Goal: Task Accomplishment & Management: Complete application form

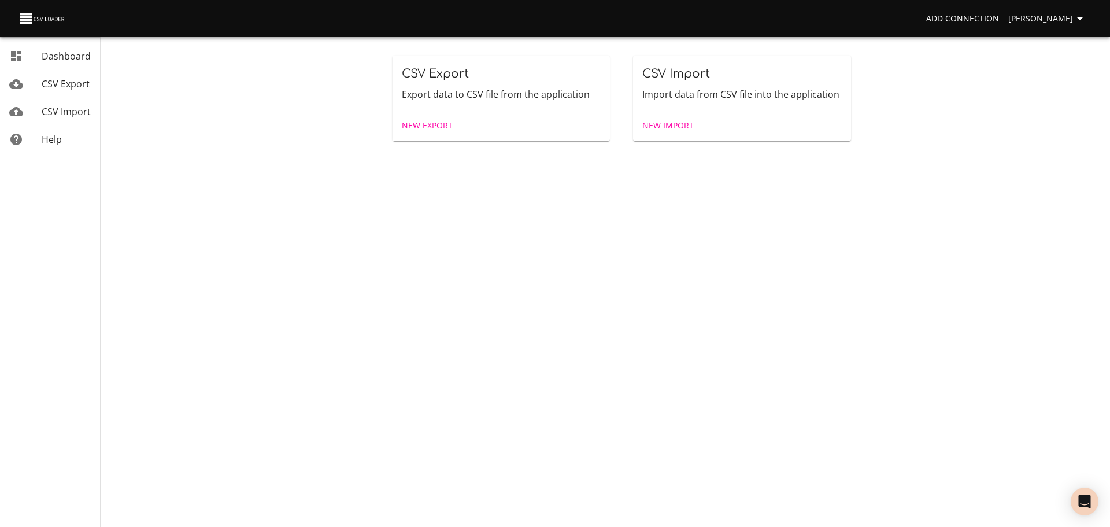
click at [651, 129] on span "New Import" at bounding box center [667, 126] width 51 height 14
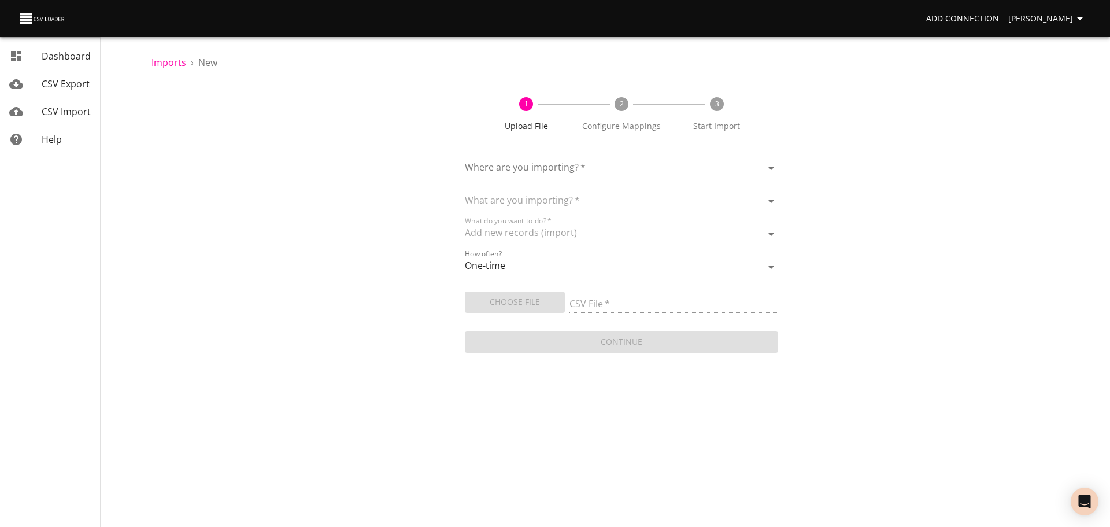
click at [568, 175] on body "Add Connection [PERSON_NAME] Dashboard CSV Export CSV Import Help Imports › New…" at bounding box center [555, 263] width 1110 height 527
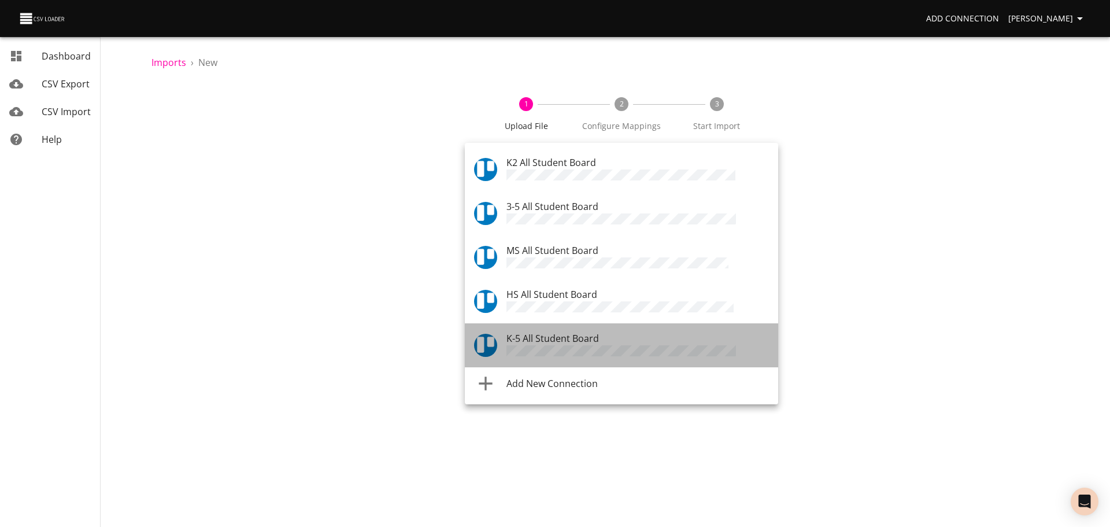
click at [551, 332] on span "K-5 All Student Board" at bounding box center [552, 338] width 92 height 13
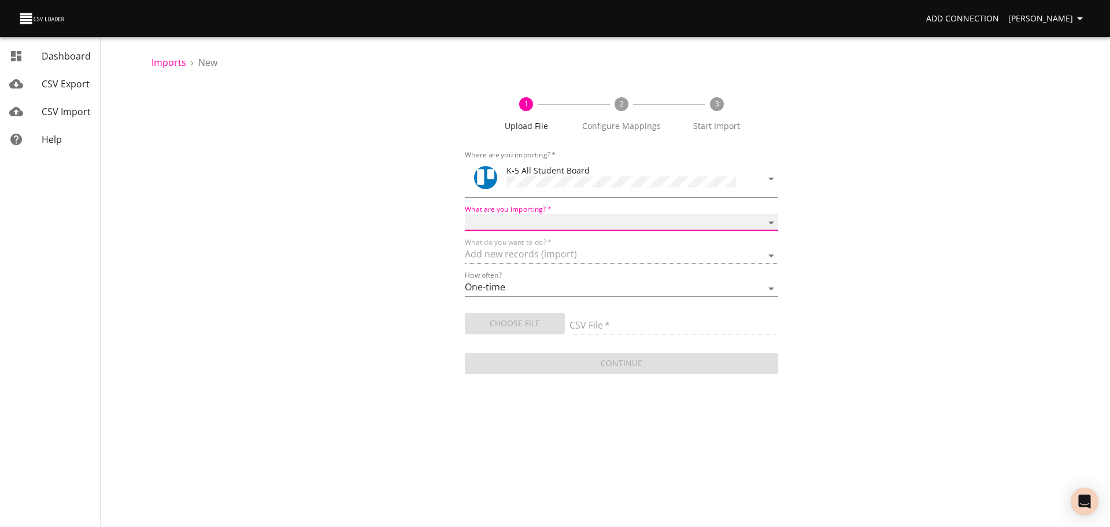
click at [558, 214] on select "Boards Cards Checkitems Checklists" at bounding box center [621, 222] width 313 height 17
select select "cards"
click at [465, 214] on select "Boards Cards Checkitems Checklists" at bounding box center [621, 222] width 313 height 17
click at [537, 313] on button "Choose File" at bounding box center [515, 323] width 100 height 21
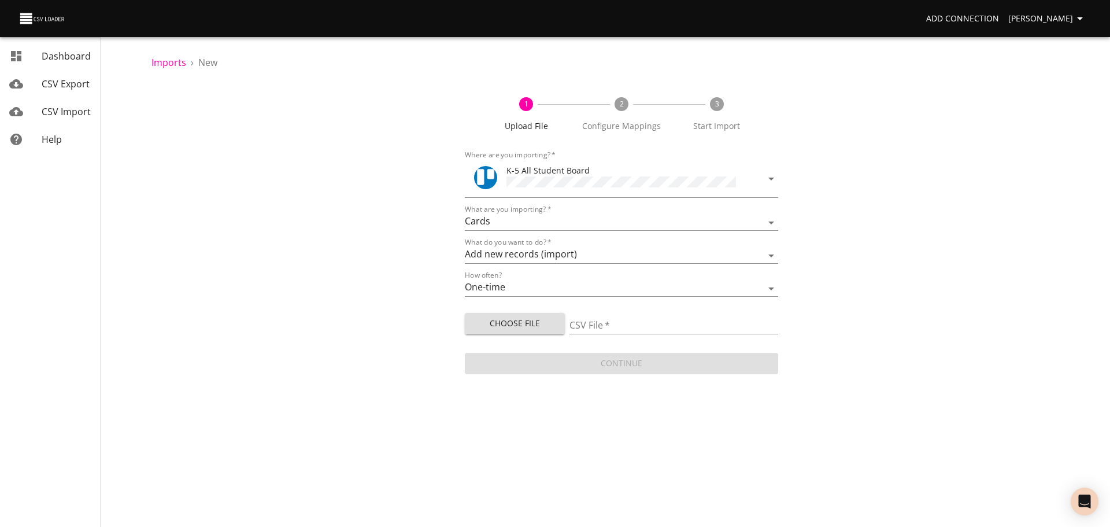
type input "ES 08212025.csv"
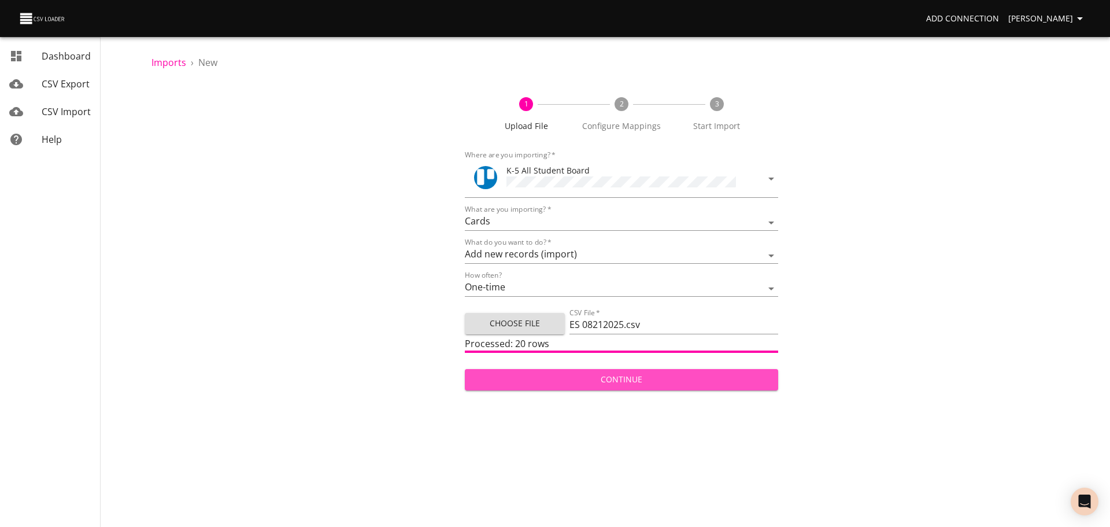
click at [654, 373] on span "Continue" at bounding box center [621, 379] width 295 height 14
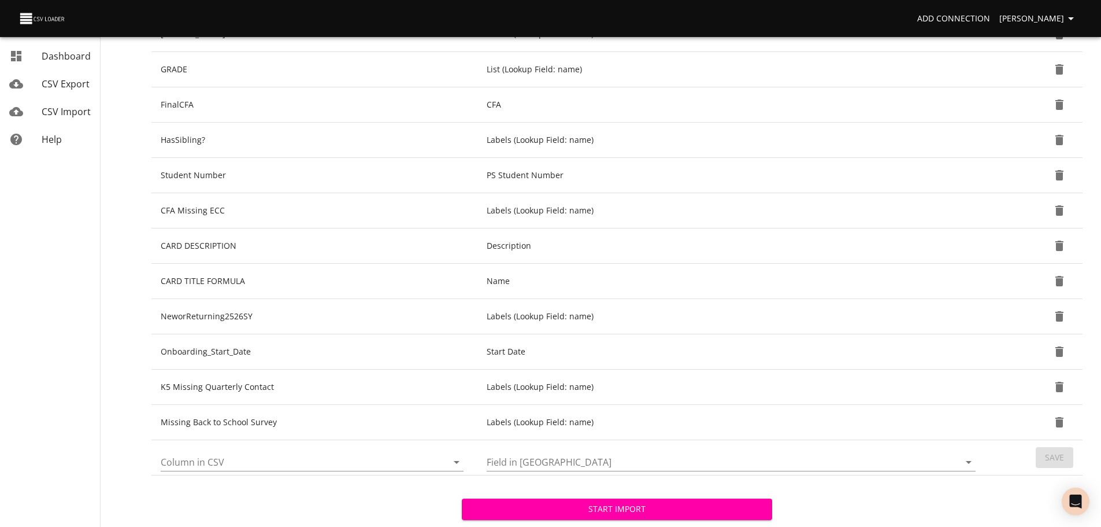
scroll to position [306, 0]
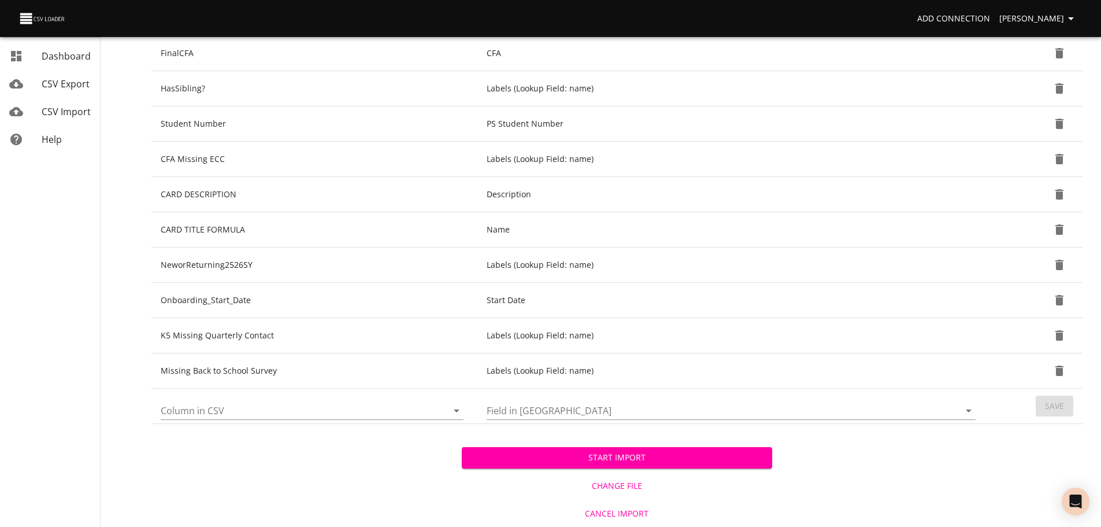
click at [457, 409] on icon "Open" at bounding box center [457, 410] width 14 height 14
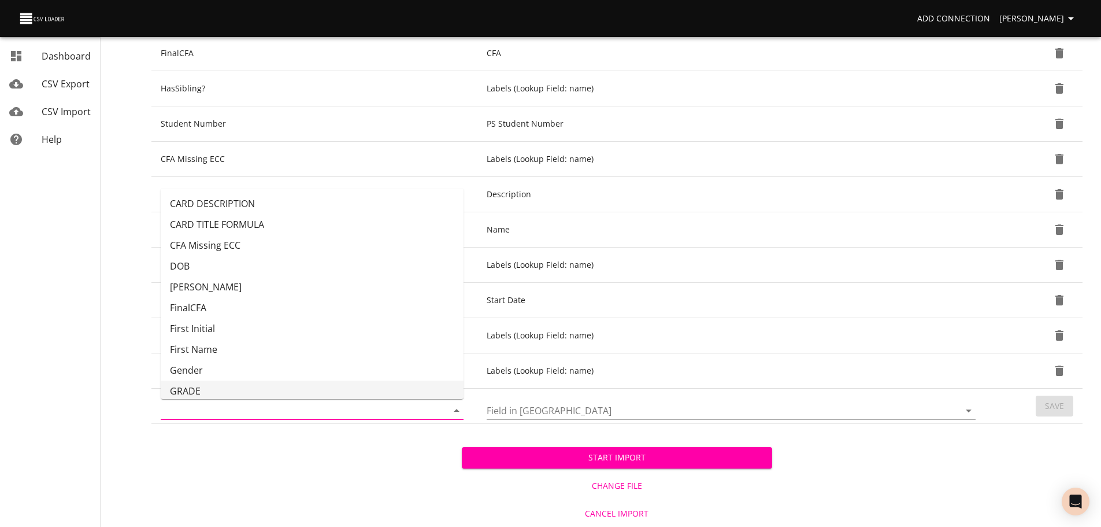
click at [368, 388] on li "GRADE" at bounding box center [312, 390] width 303 height 21
type input "GRADE"
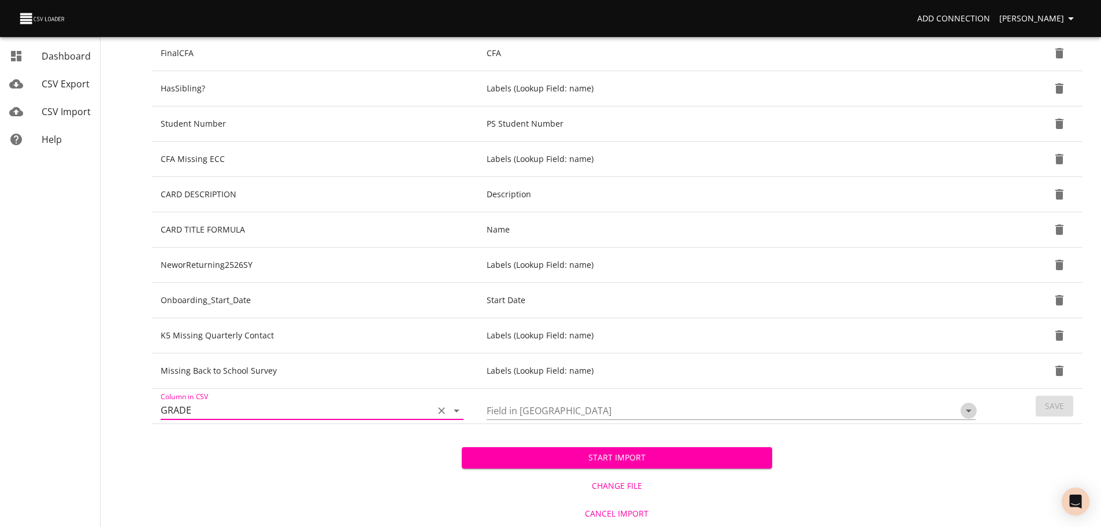
click at [973, 403] on icon "Open" at bounding box center [969, 410] width 14 height 14
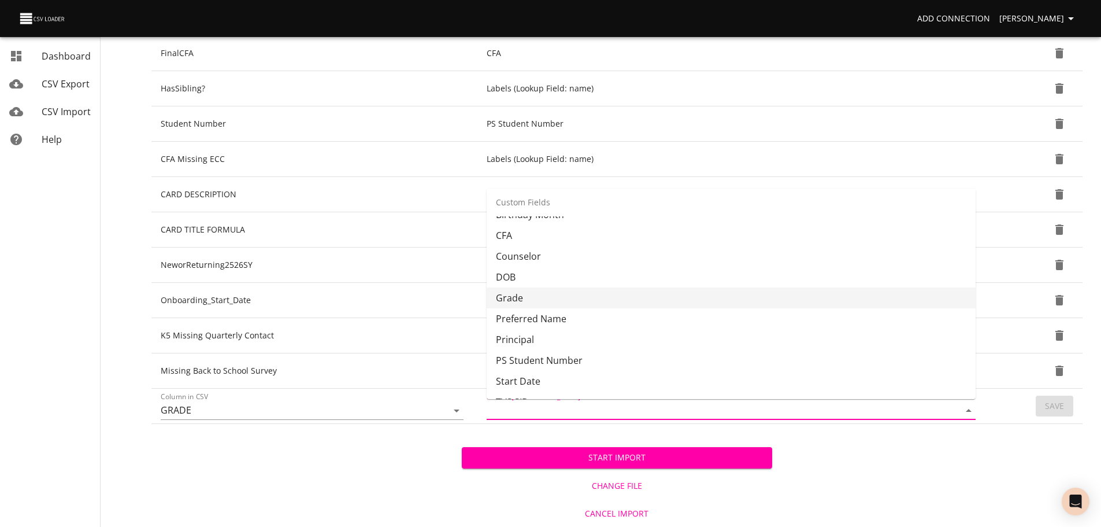
scroll to position [280, 0]
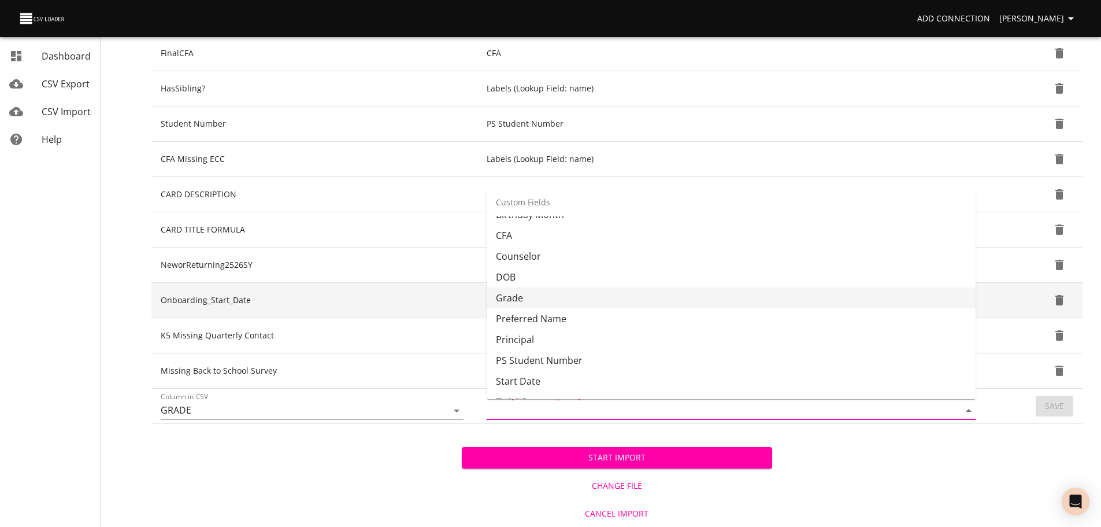
click at [813, 293] on li "Grade" at bounding box center [731, 297] width 489 height 21
type input "Grade"
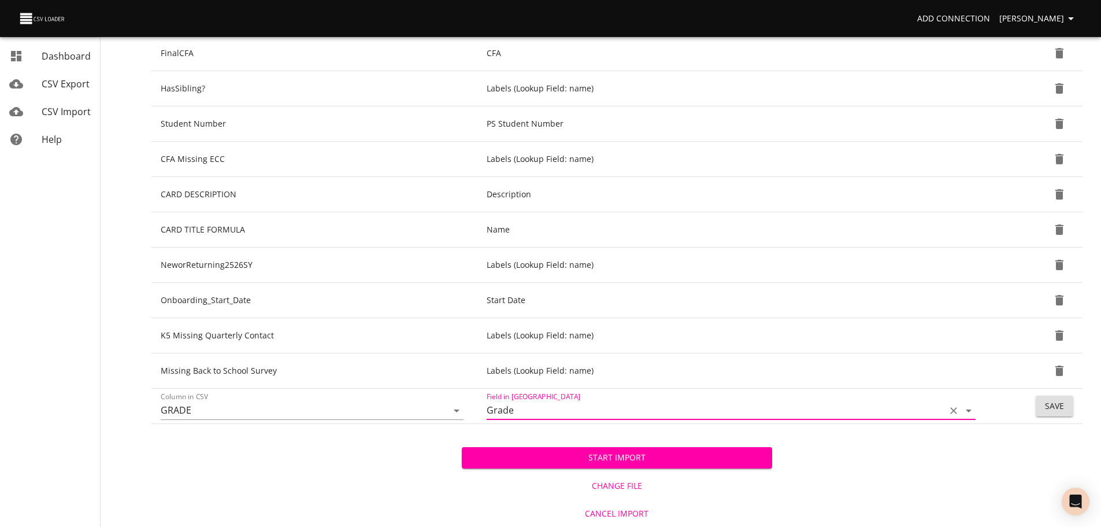
click at [1057, 416] on button "Save" at bounding box center [1055, 405] width 38 height 21
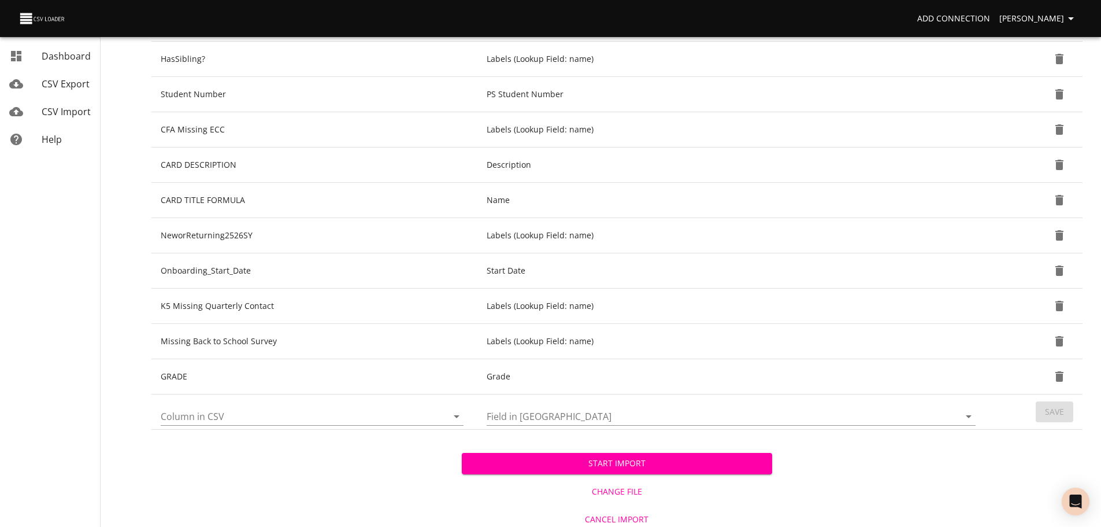
scroll to position [341, 0]
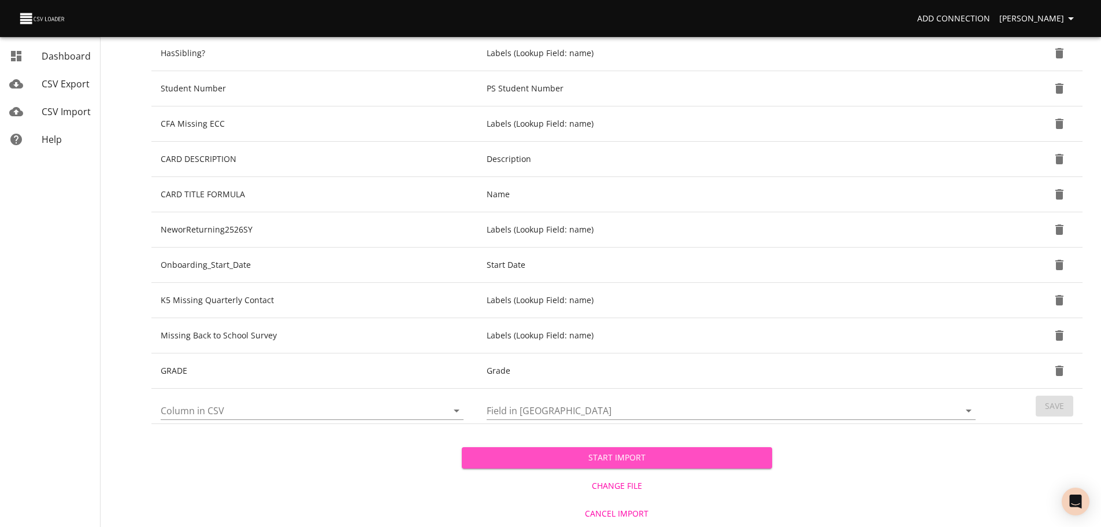
click at [578, 454] on span "Start Import" at bounding box center [617, 457] width 292 height 14
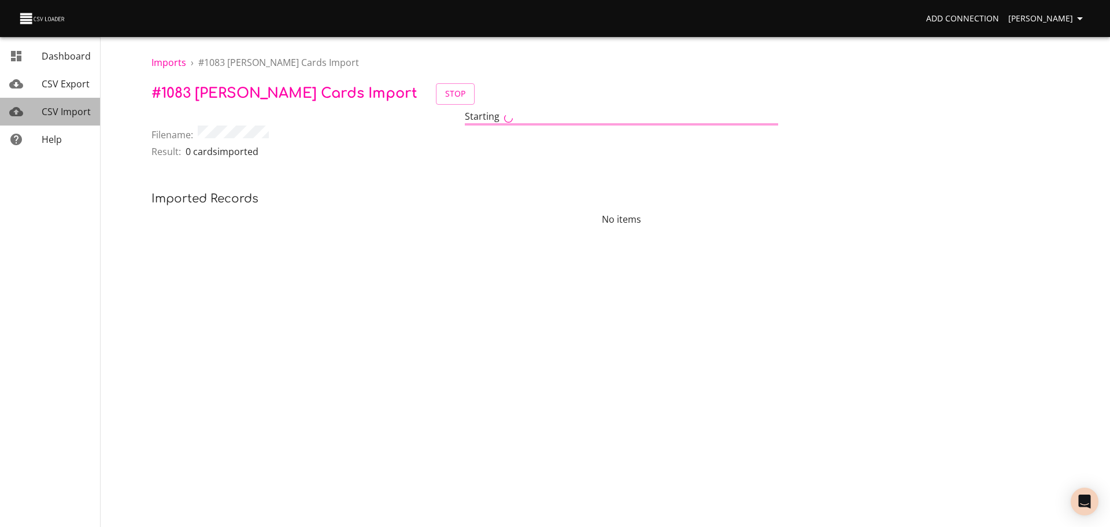
click at [71, 109] on span "CSV Import" at bounding box center [66, 111] width 49 height 13
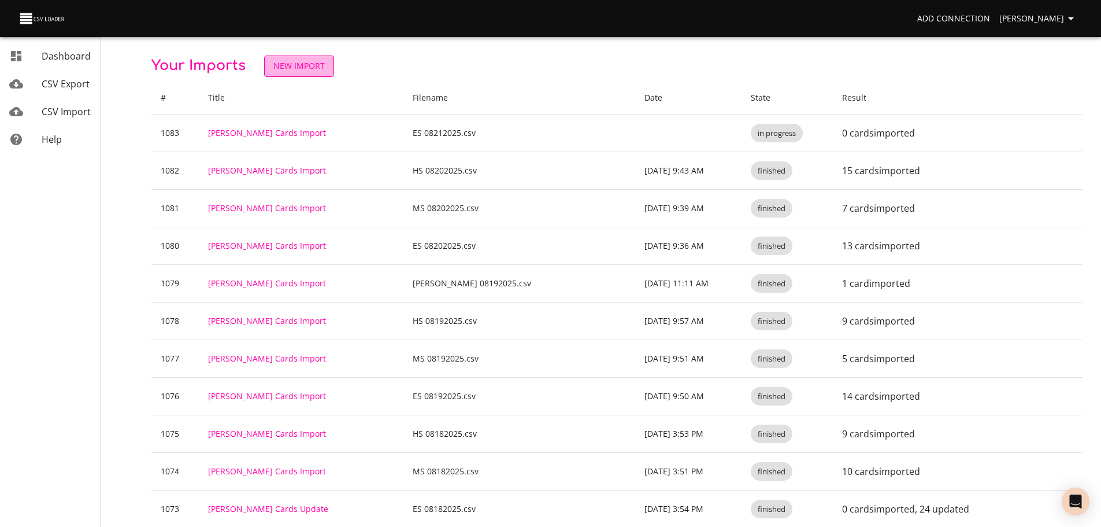
click at [303, 63] on span "New Import" at bounding box center [298, 66] width 51 height 14
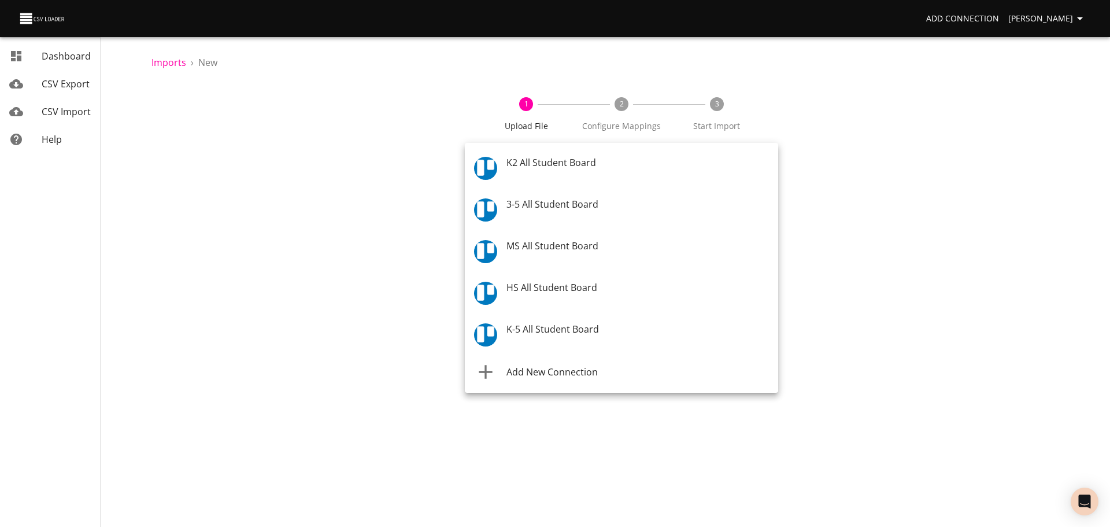
click at [560, 169] on body "Add Connection [PERSON_NAME] Dashboard CSV Export CSV Import Help Imports › New…" at bounding box center [555, 263] width 1110 height 527
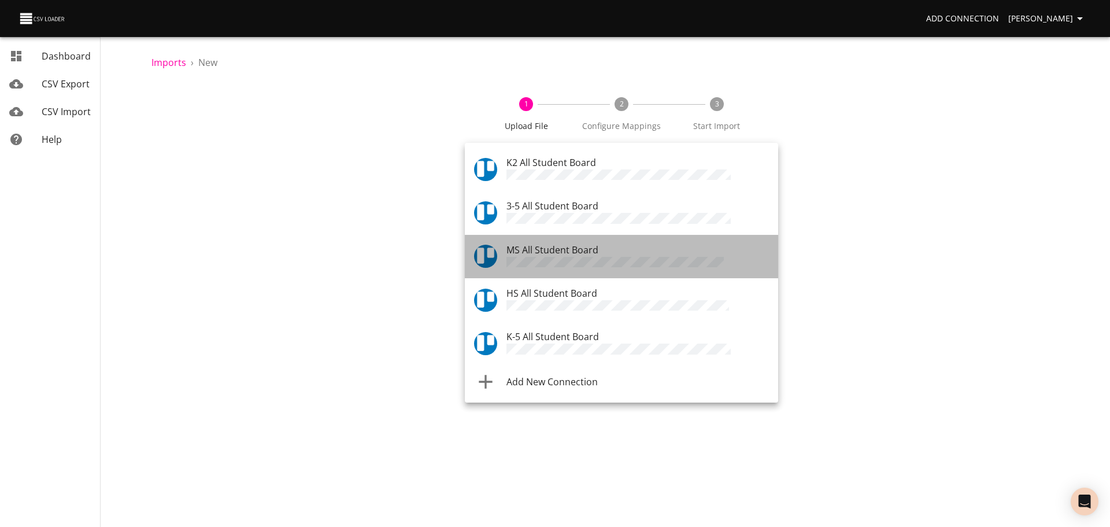
click at [558, 247] on span "MS All Student Board" at bounding box center [552, 249] width 92 height 13
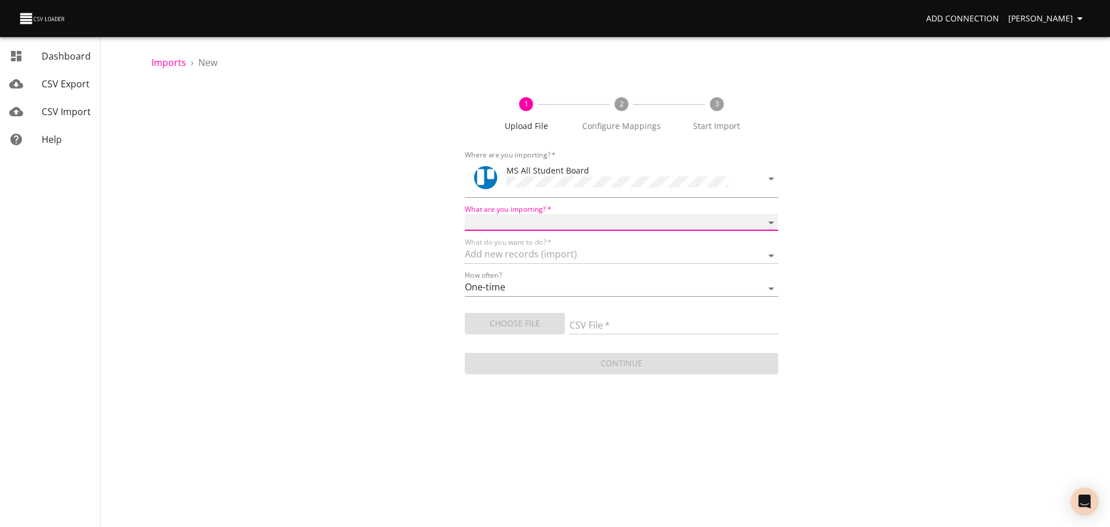
click at [549, 223] on select "Boards Cards Checkitems Checklists" at bounding box center [621, 222] width 313 height 17
select select "cards"
click at [465, 214] on select "Boards Cards Checkitems Checklists" at bounding box center [621, 222] width 313 height 17
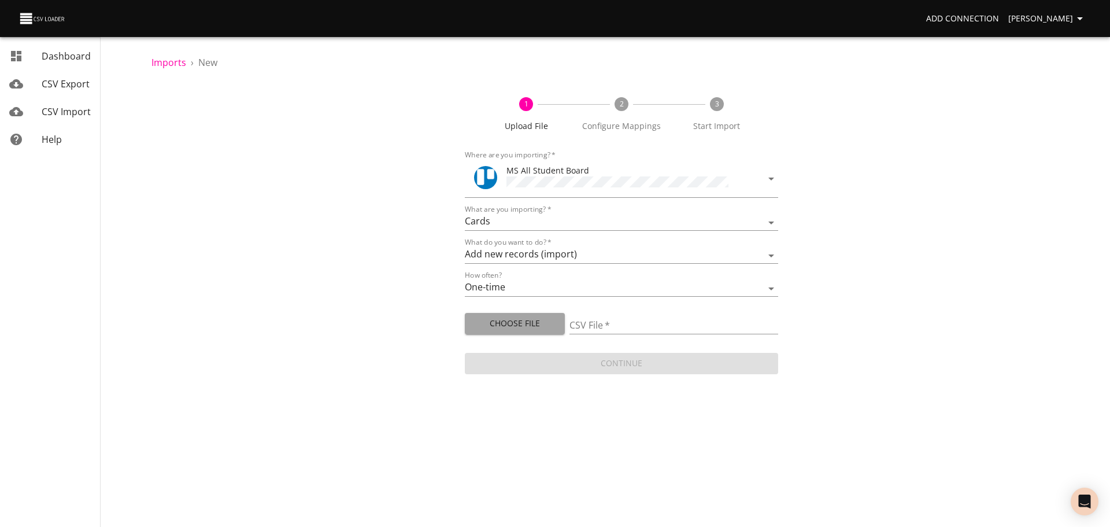
click at [528, 327] on span "Choose File" at bounding box center [515, 323] width 82 height 14
type input "MS 08212025.csv"
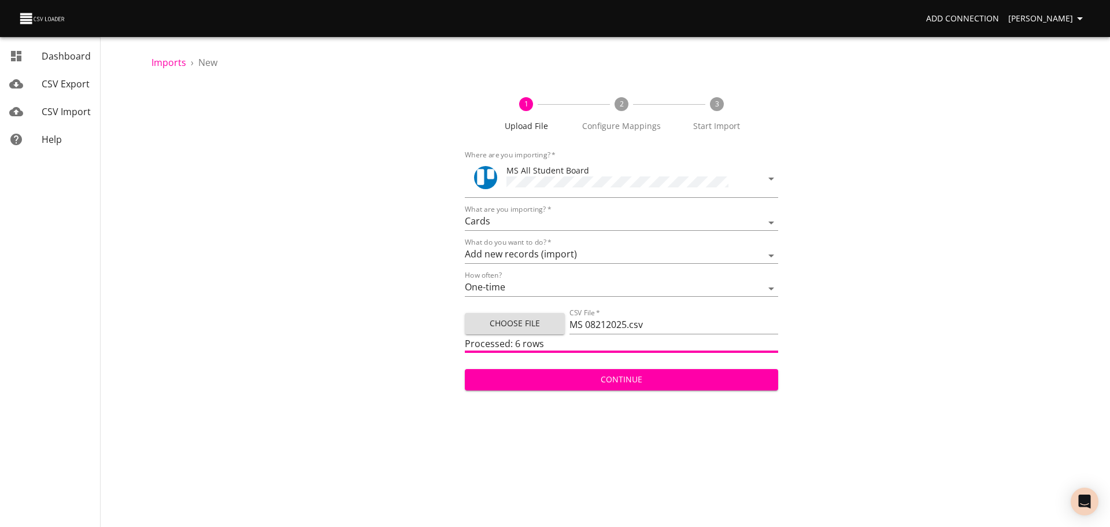
click at [697, 375] on span "Continue" at bounding box center [621, 379] width 295 height 14
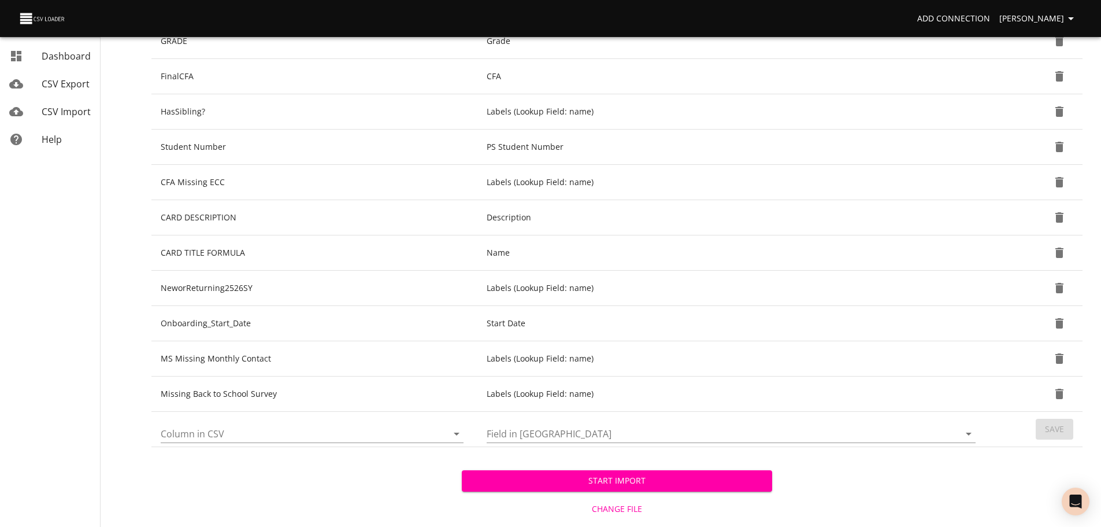
scroll to position [283, 0]
click at [457, 435] on icon "Open" at bounding box center [457, 433] width 14 height 14
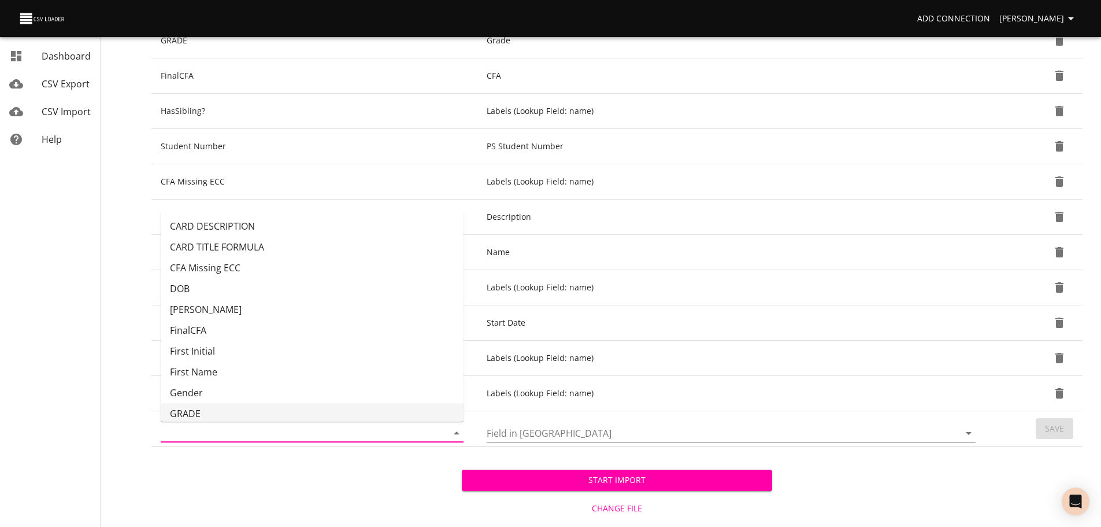
click at [390, 407] on li "GRADE" at bounding box center [312, 413] width 303 height 21
type input "GRADE"
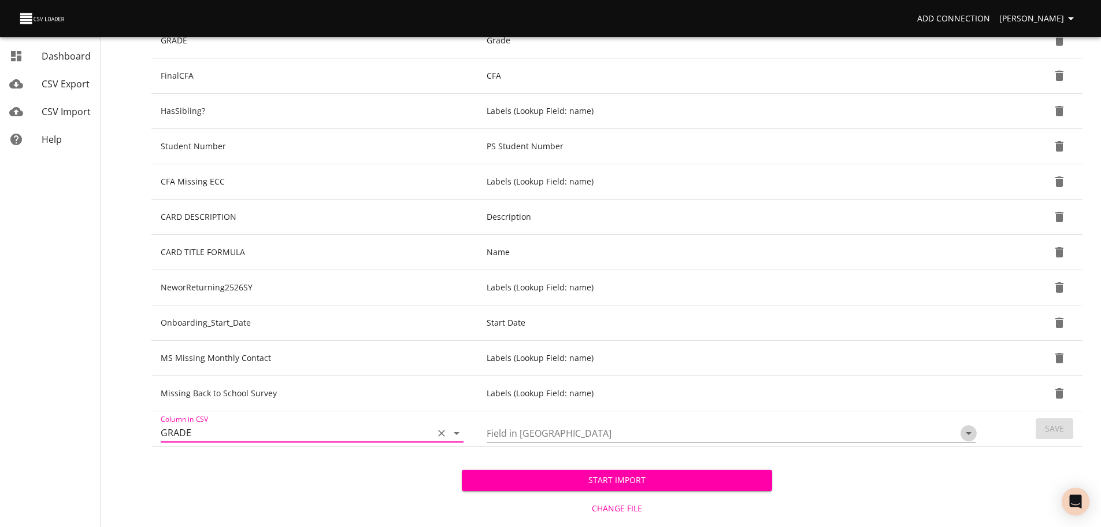
click at [964, 430] on icon "Open" at bounding box center [969, 433] width 14 height 14
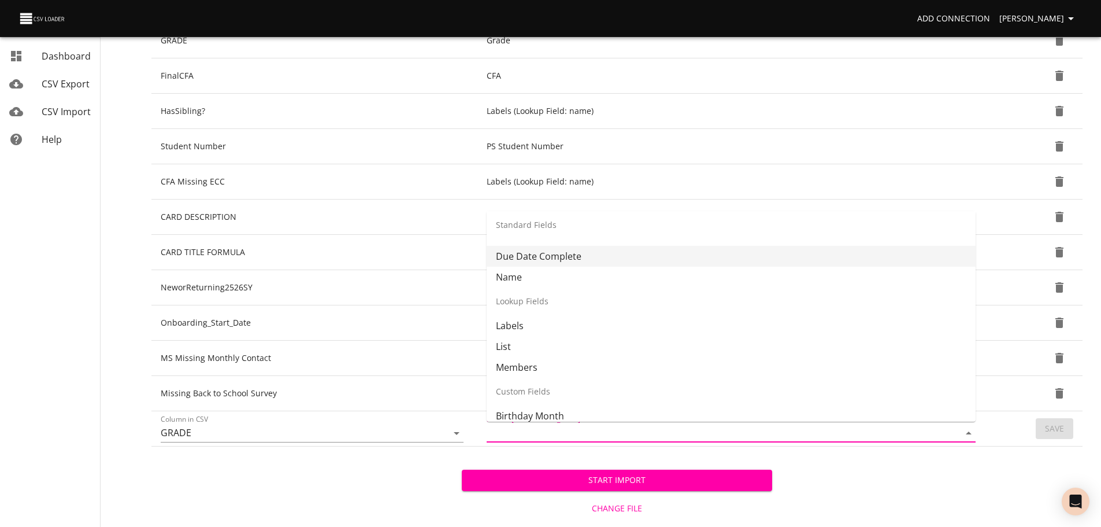
scroll to position [103, 0]
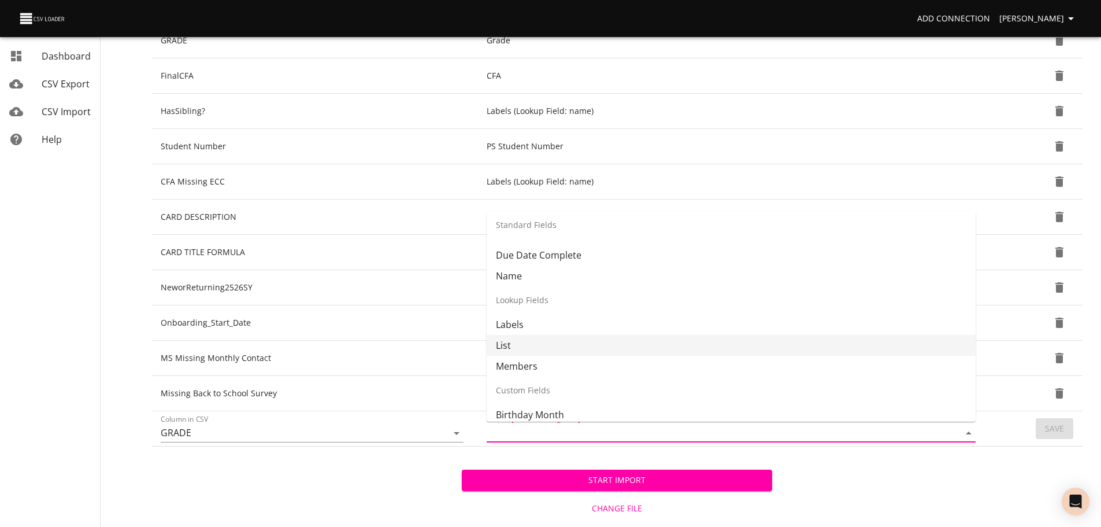
click at [846, 345] on li "List" at bounding box center [731, 345] width 489 height 21
type input "List"
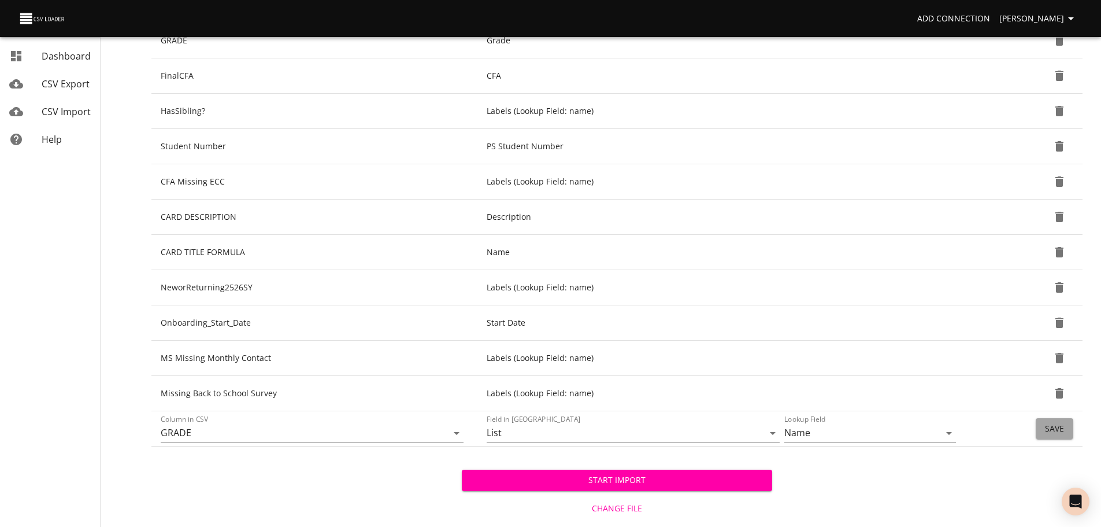
click at [1064, 434] on button "Save" at bounding box center [1055, 428] width 38 height 21
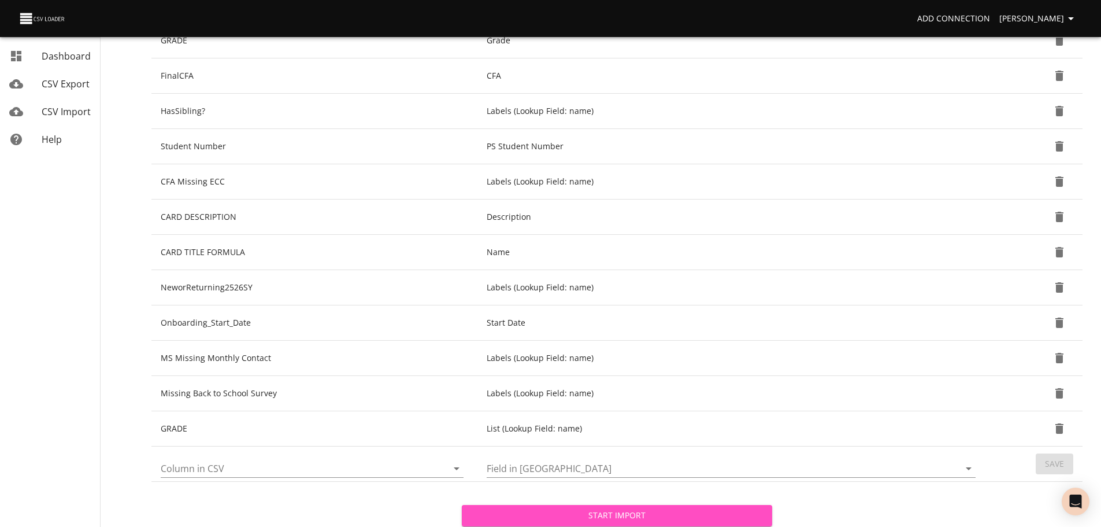
click at [757, 513] on span "Start Import" at bounding box center [617, 515] width 292 height 14
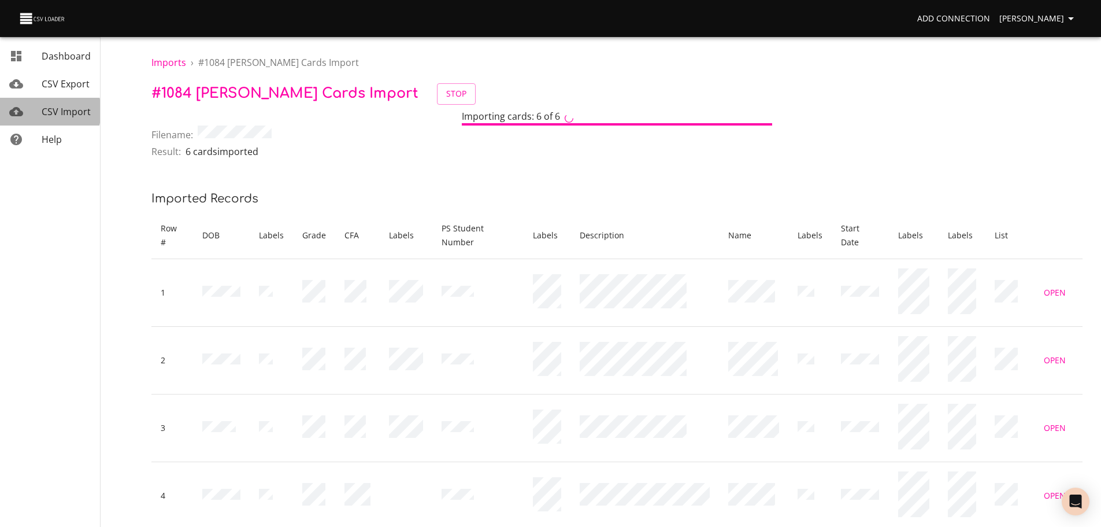
click at [42, 111] on span "CSV Import" at bounding box center [66, 111] width 49 height 13
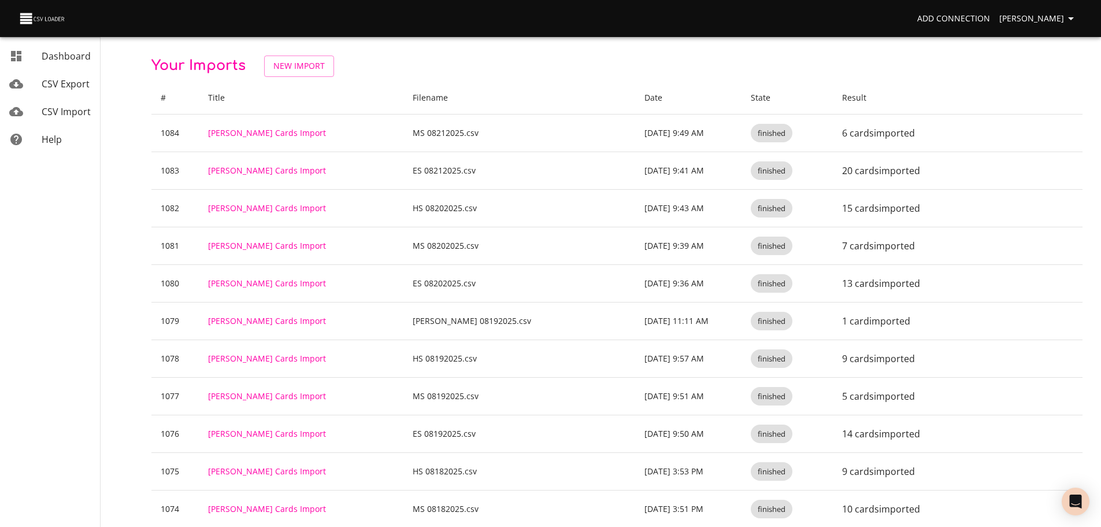
click at [324, 72] on link "New Import" at bounding box center [299, 65] width 70 height 21
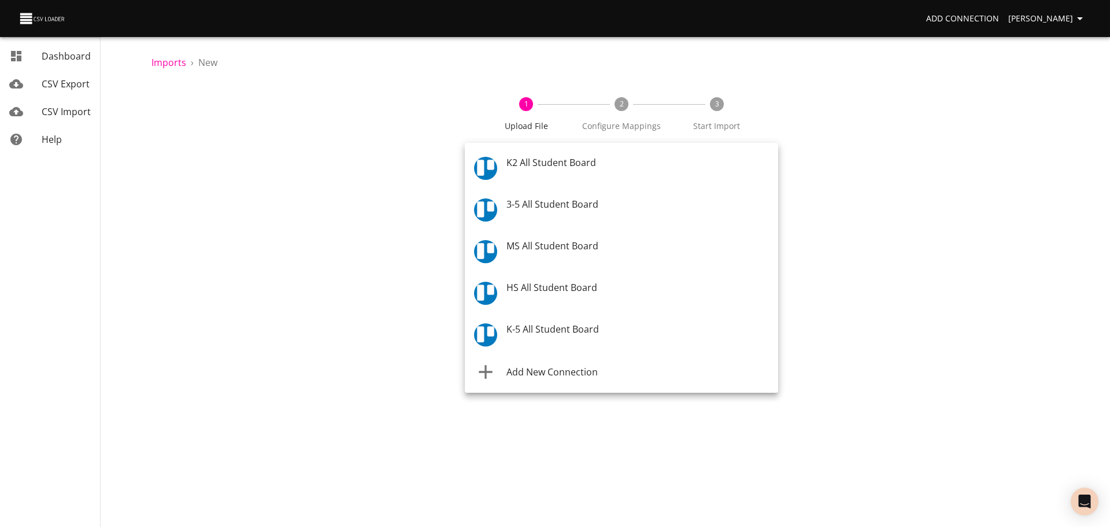
click at [490, 166] on body "Add Connection [PERSON_NAME] Dashboard CSV Export CSV Import Help Imports › New…" at bounding box center [555, 263] width 1110 height 527
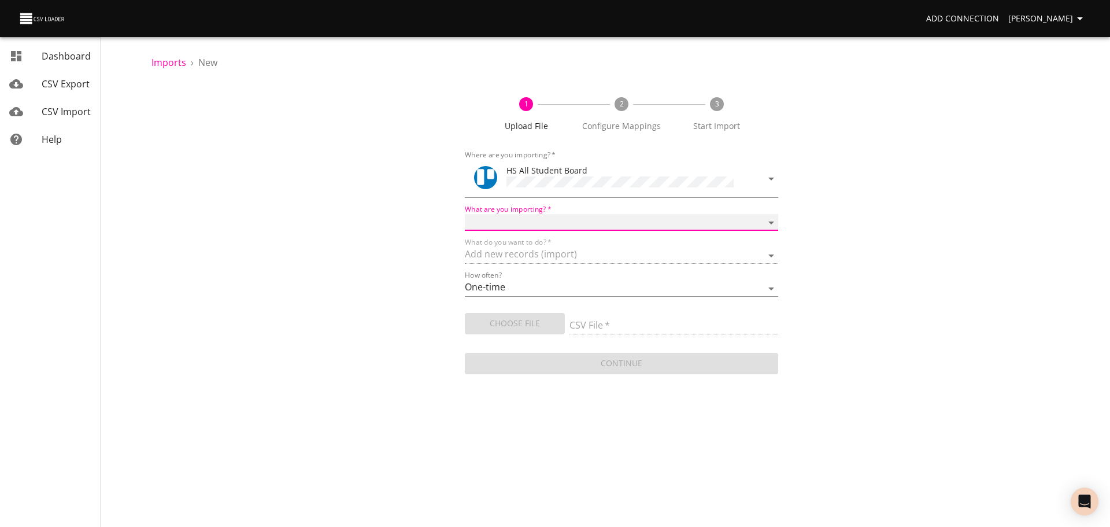
click at [521, 224] on select "Boards Cards Checkitems Checklists" at bounding box center [621, 222] width 313 height 17
select select "cards"
click at [465, 214] on select "Boards Cards Checkitems Checklists" at bounding box center [621, 222] width 313 height 17
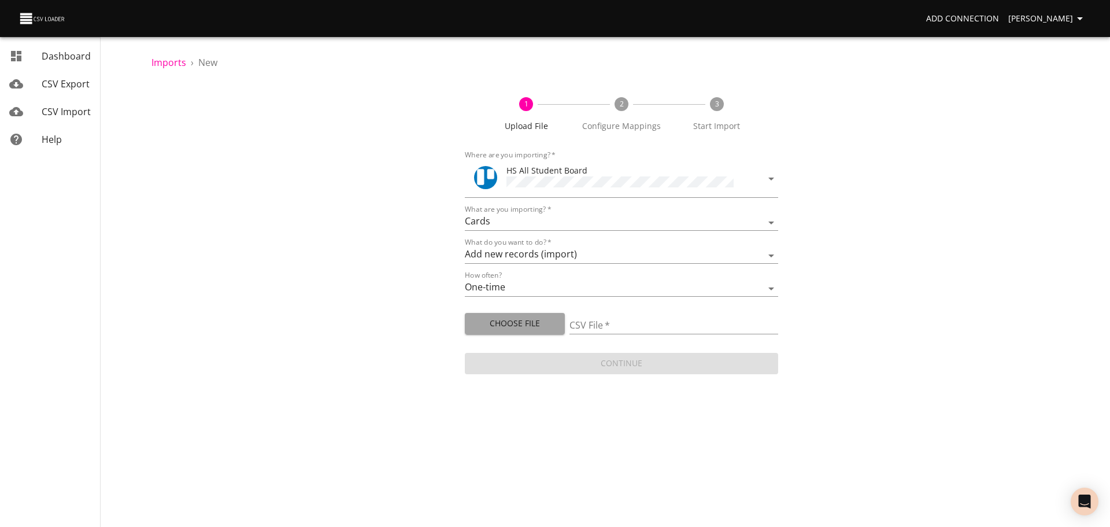
click at [513, 322] on span "Choose File" at bounding box center [515, 323] width 82 height 14
type input "HS 08212025.csv"
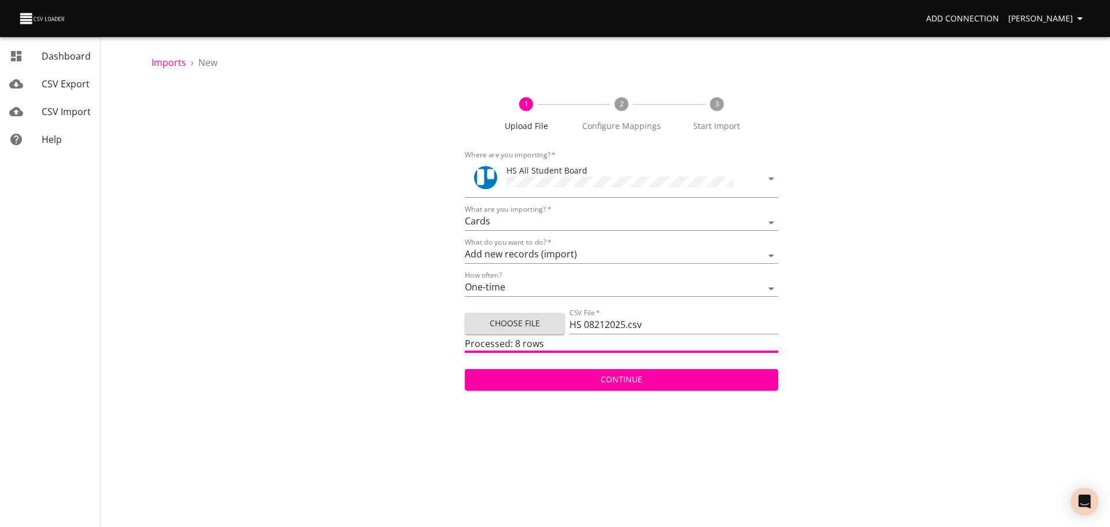
click at [598, 383] on span "Continue" at bounding box center [621, 379] width 295 height 14
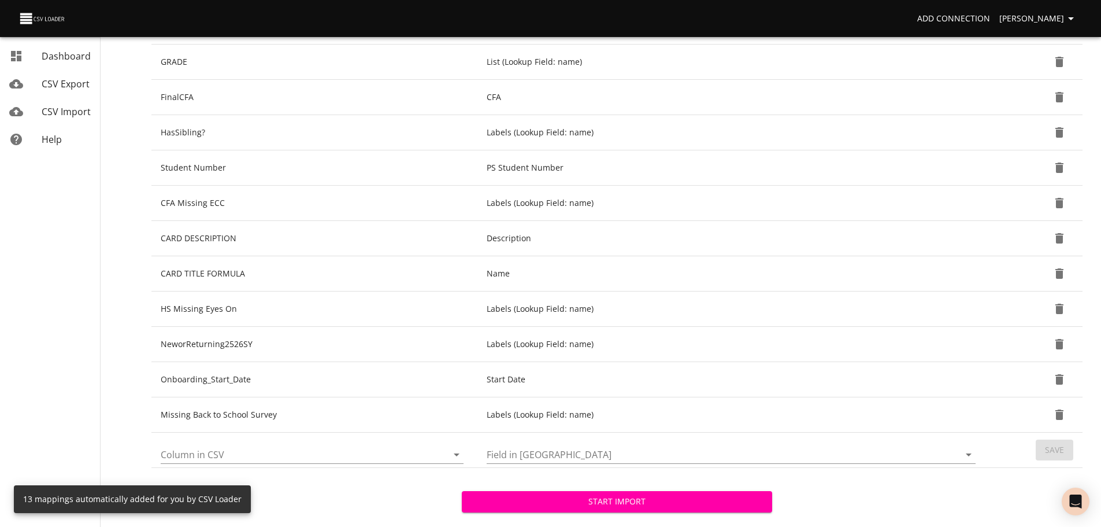
scroll to position [306, 0]
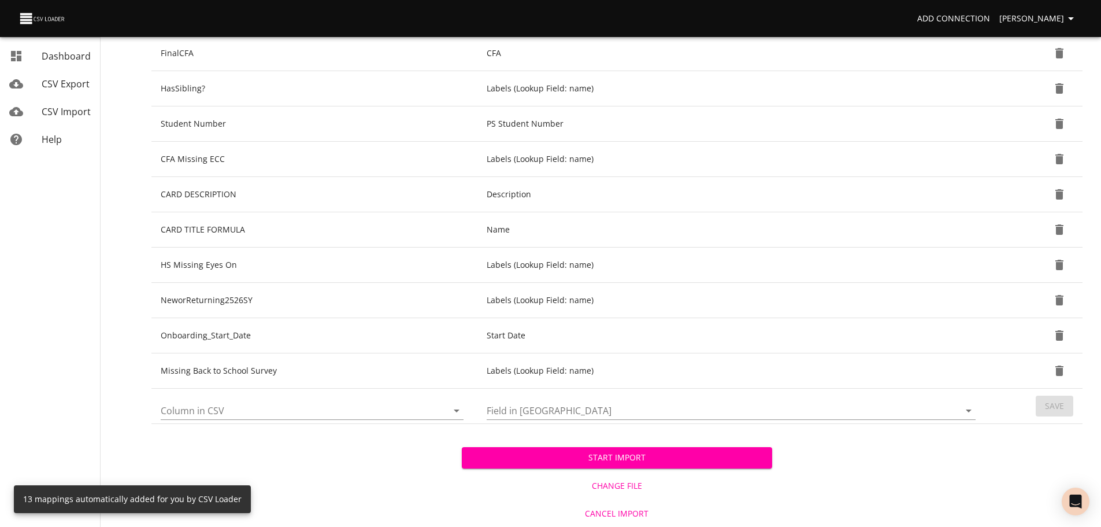
click at [456, 409] on icon "Open" at bounding box center [457, 410] width 14 height 14
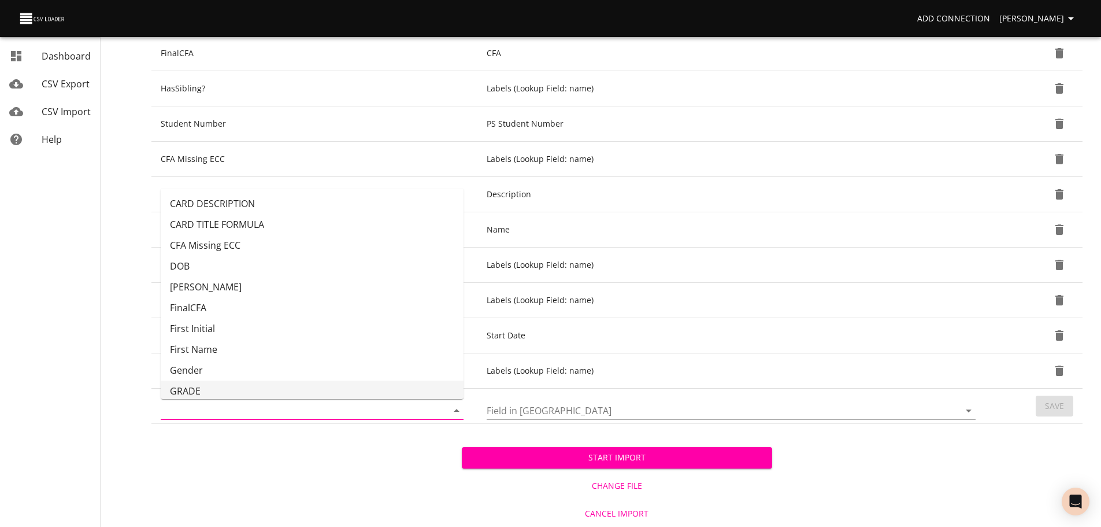
click at [367, 383] on li "GRADE" at bounding box center [312, 390] width 303 height 21
type input "GRADE"
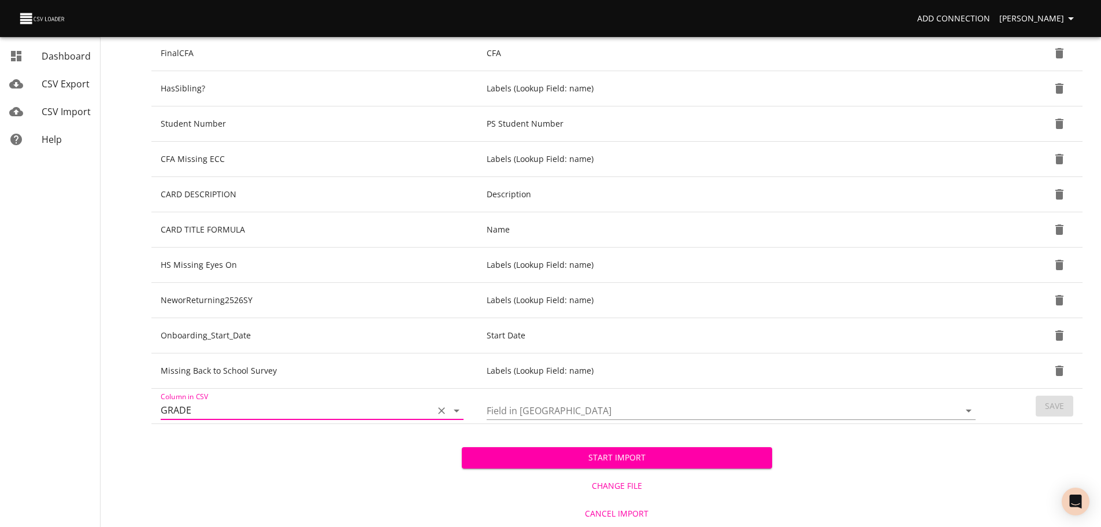
click at [968, 410] on icon "Open" at bounding box center [969, 410] width 6 height 3
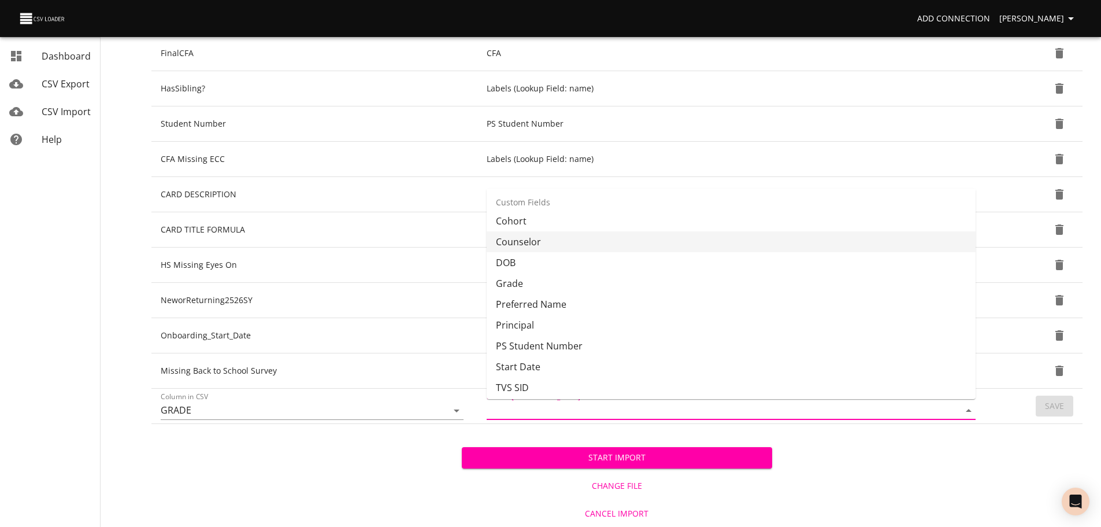
scroll to position [316, 0]
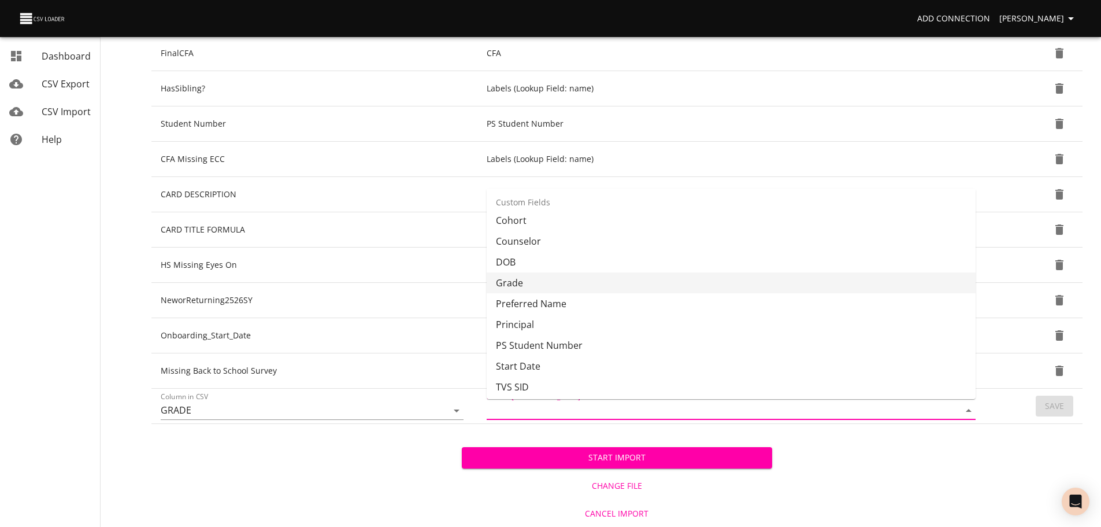
click at [826, 284] on li "Grade" at bounding box center [731, 282] width 489 height 21
type input "Grade"
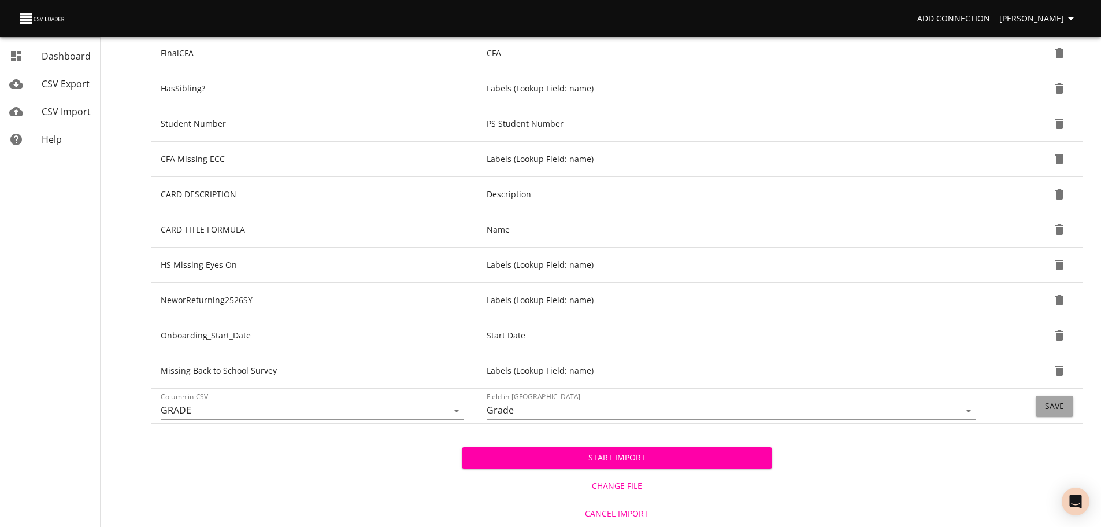
click at [1047, 412] on span "Save" at bounding box center [1054, 406] width 19 height 14
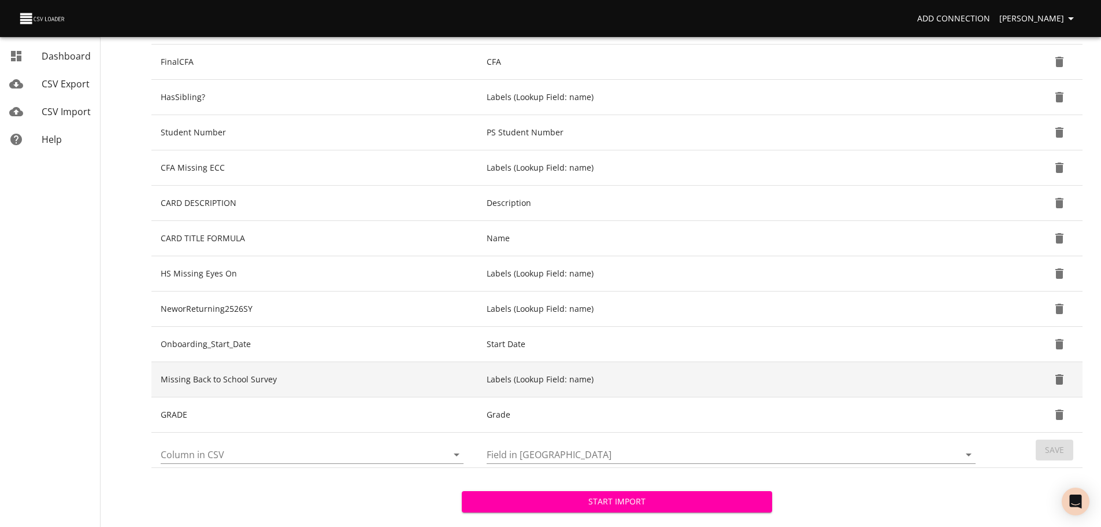
scroll to position [341, 0]
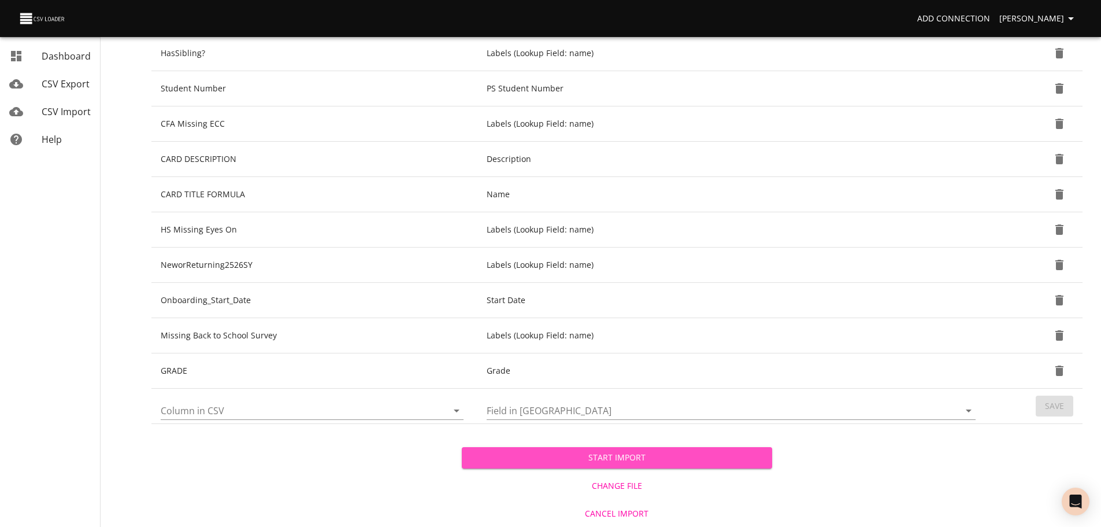
click at [726, 458] on span "Start Import" at bounding box center [617, 457] width 292 height 14
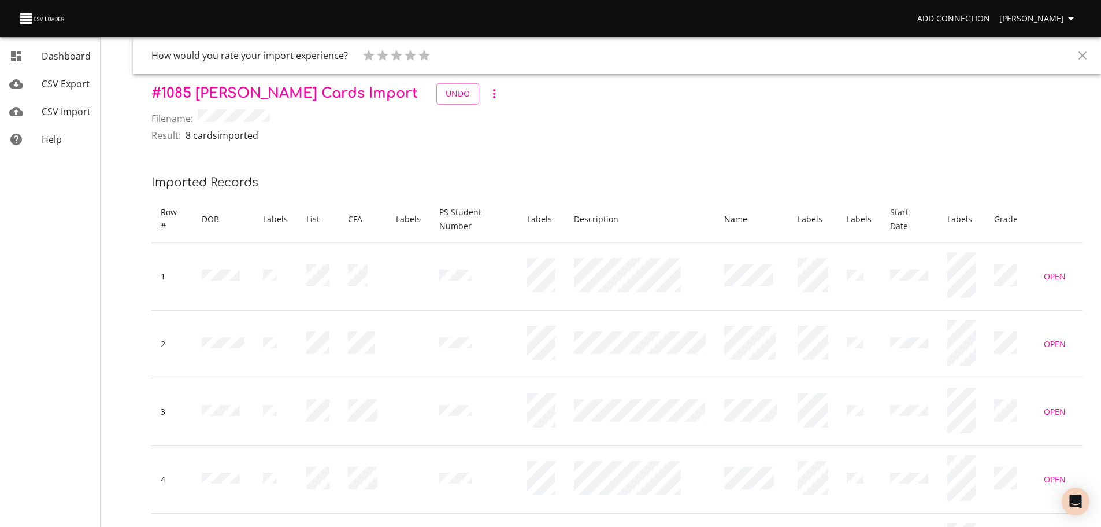
click at [64, 117] on span "CSV Import" at bounding box center [66, 111] width 49 height 13
